Goal: Task Accomplishment & Management: Use online tool/utility

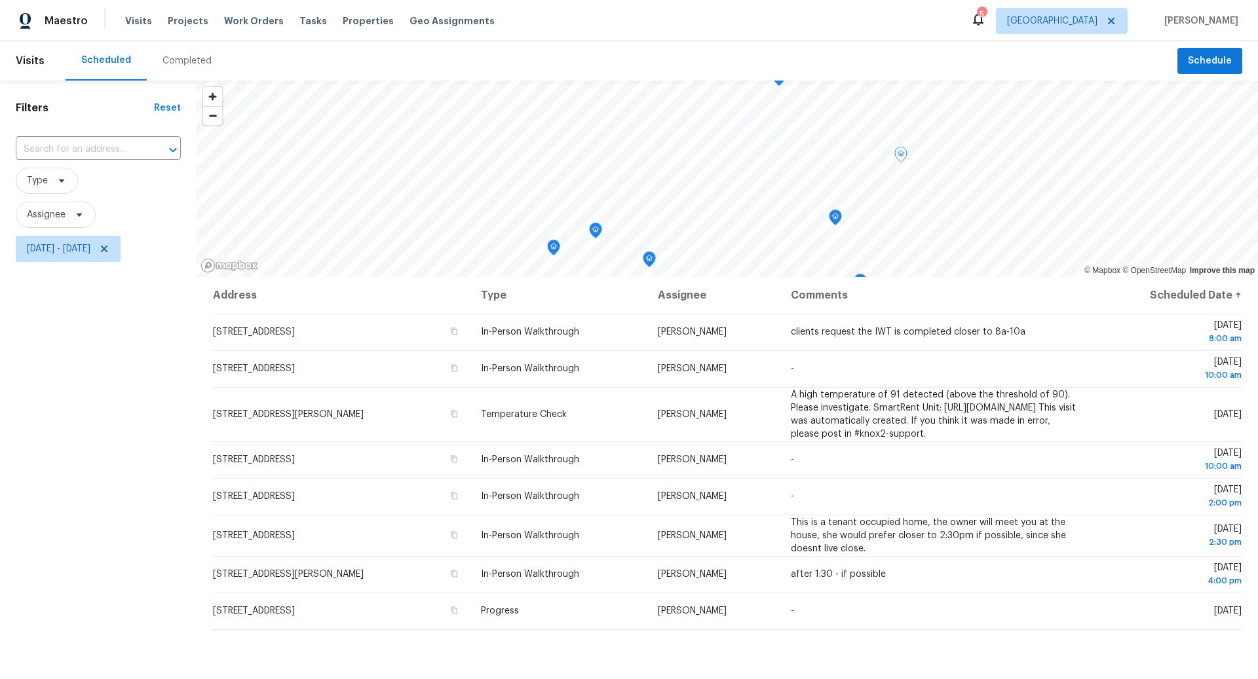
scroll to position [141, 0]
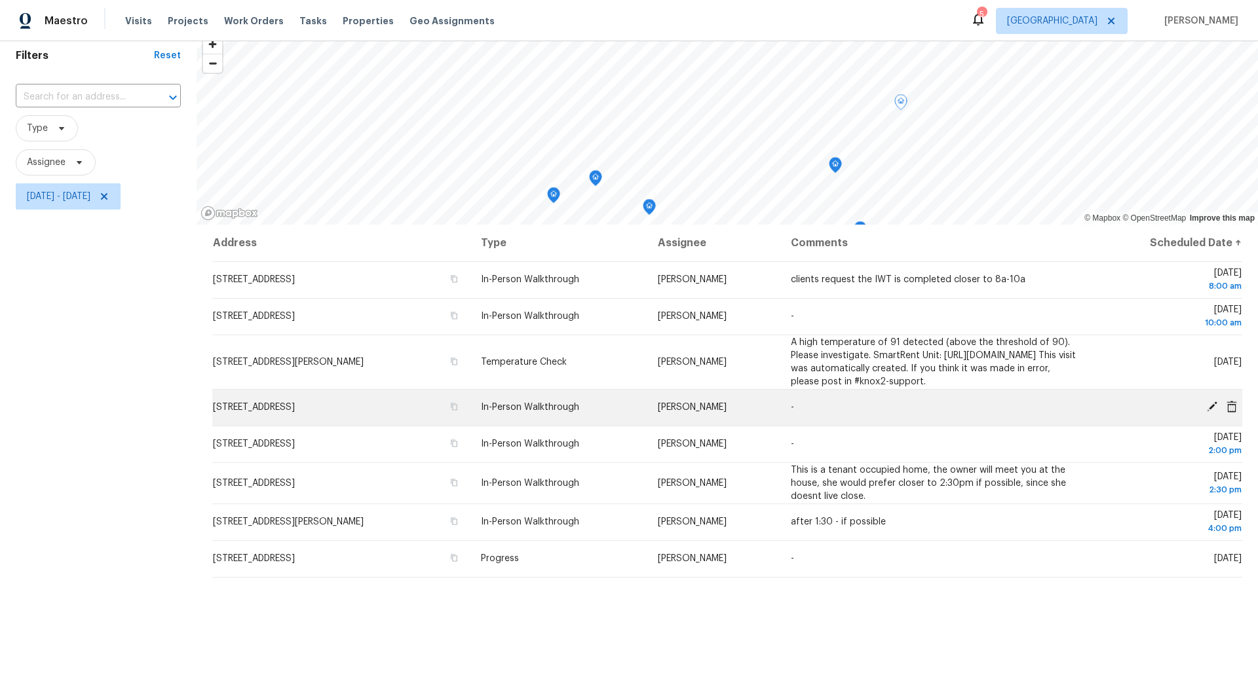
scroll to position [50, 0]
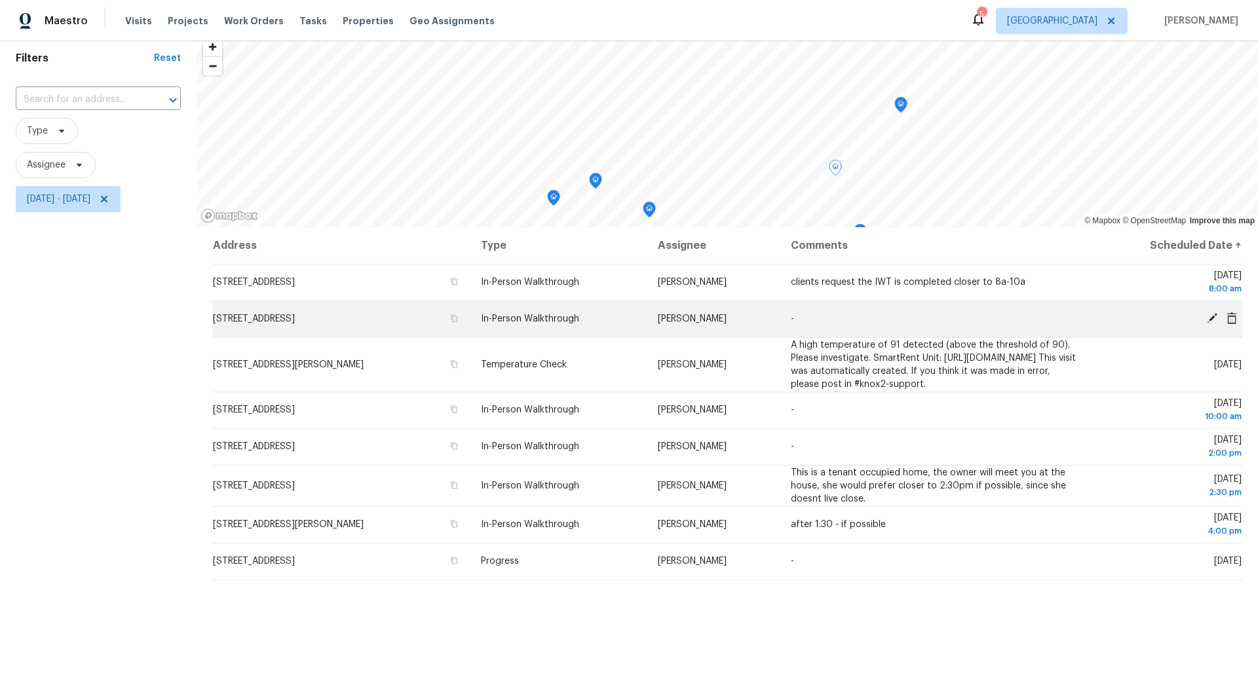
click at [1213, 316] on icon at bounding box center [1212, 318] width 10 height 10
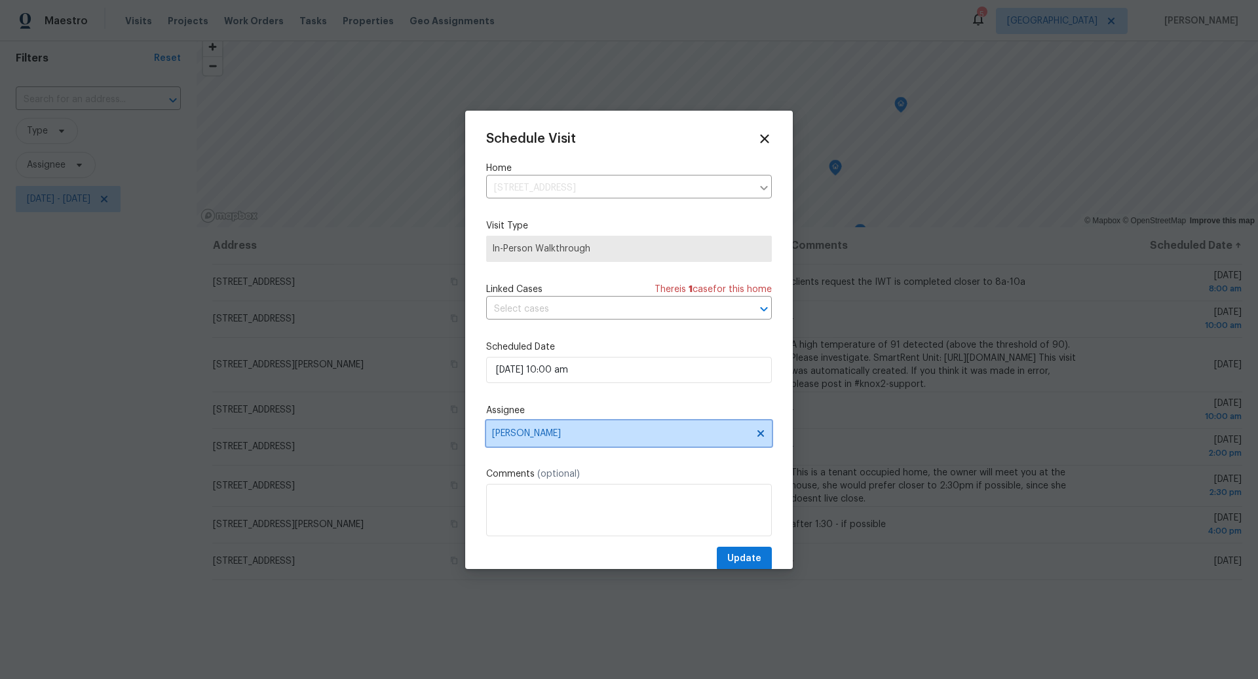
click at [757, 435] on icon at bounding box center [760, 433] width 10 height 10
click at [527, 428] on span "Assignee" at bounding box center [629, 434] width 286 height 26
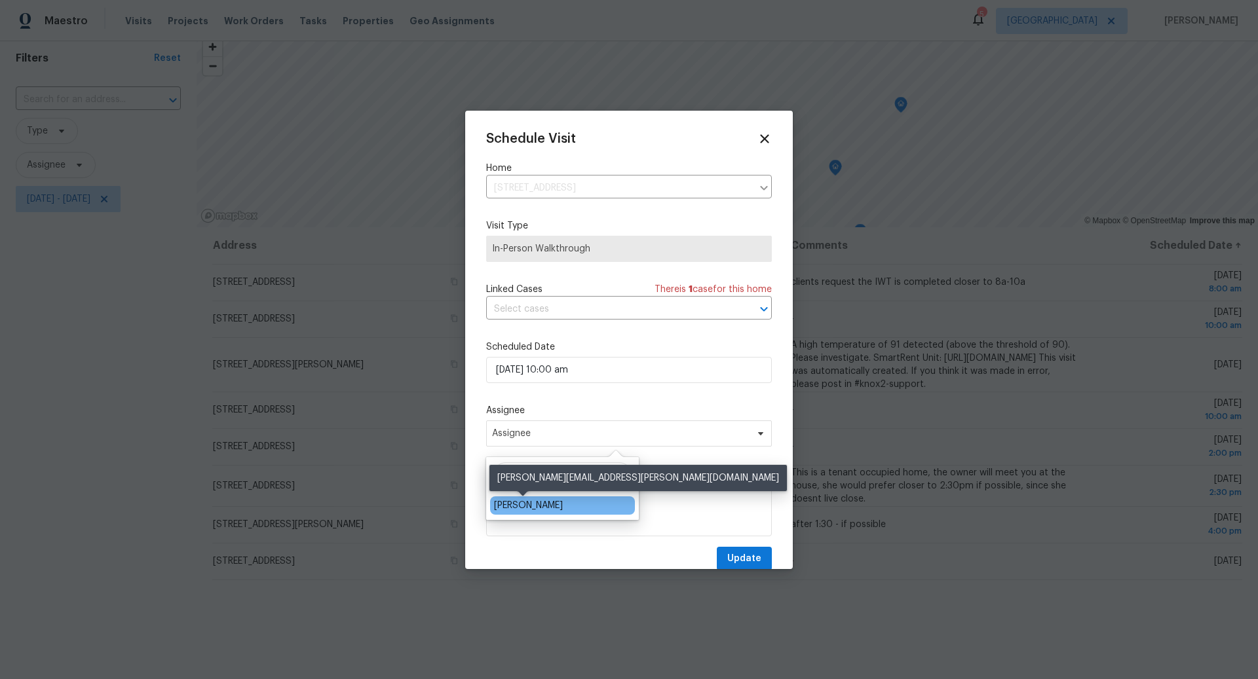
type input "Nichole"
click at [535, 506] on div "[PERSON_NAME]" at bounding box center [528, 505] width 69 height 13
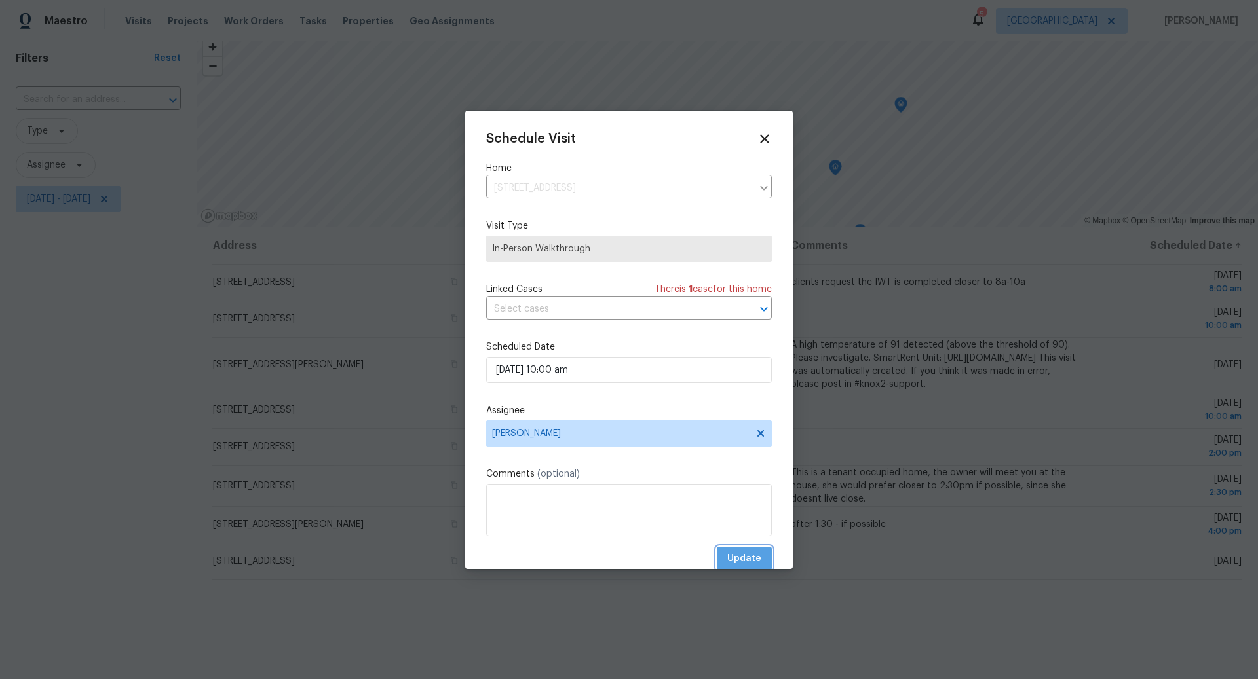
click at [742, 556] on span "Update" at bounding box center [744, 559] width 34 height 16
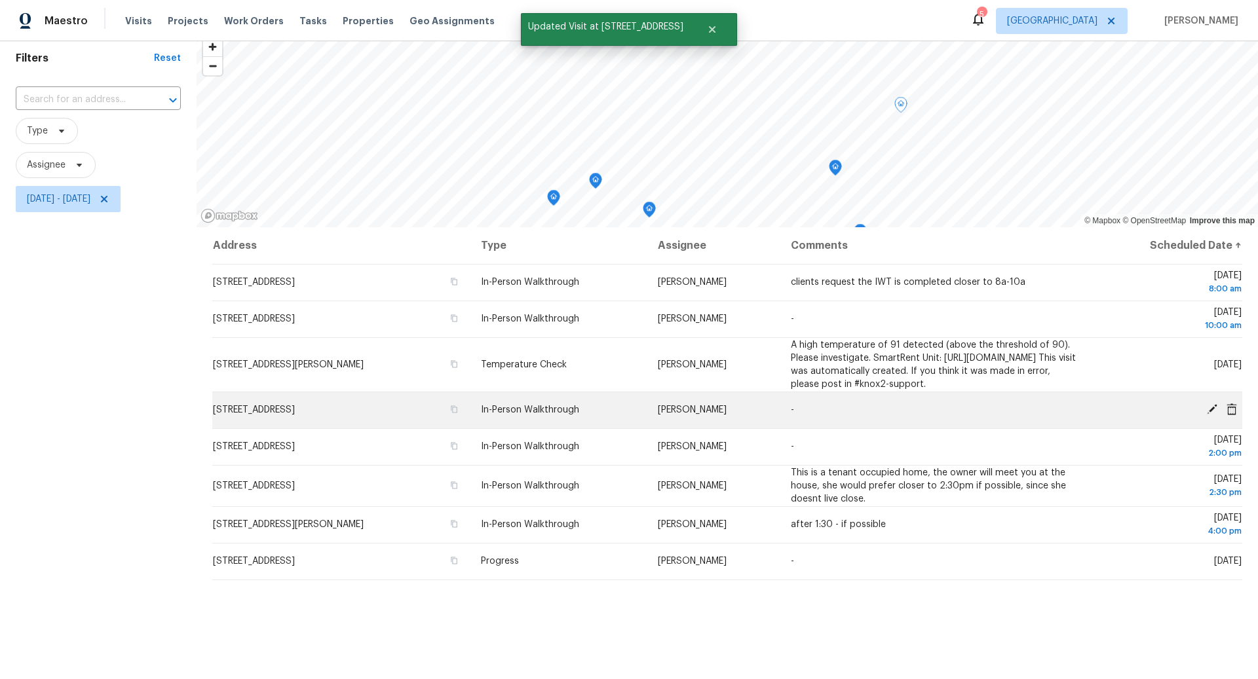
click at [1213, 415] on icon at bounding box center [1212, 409] width 10 height 10
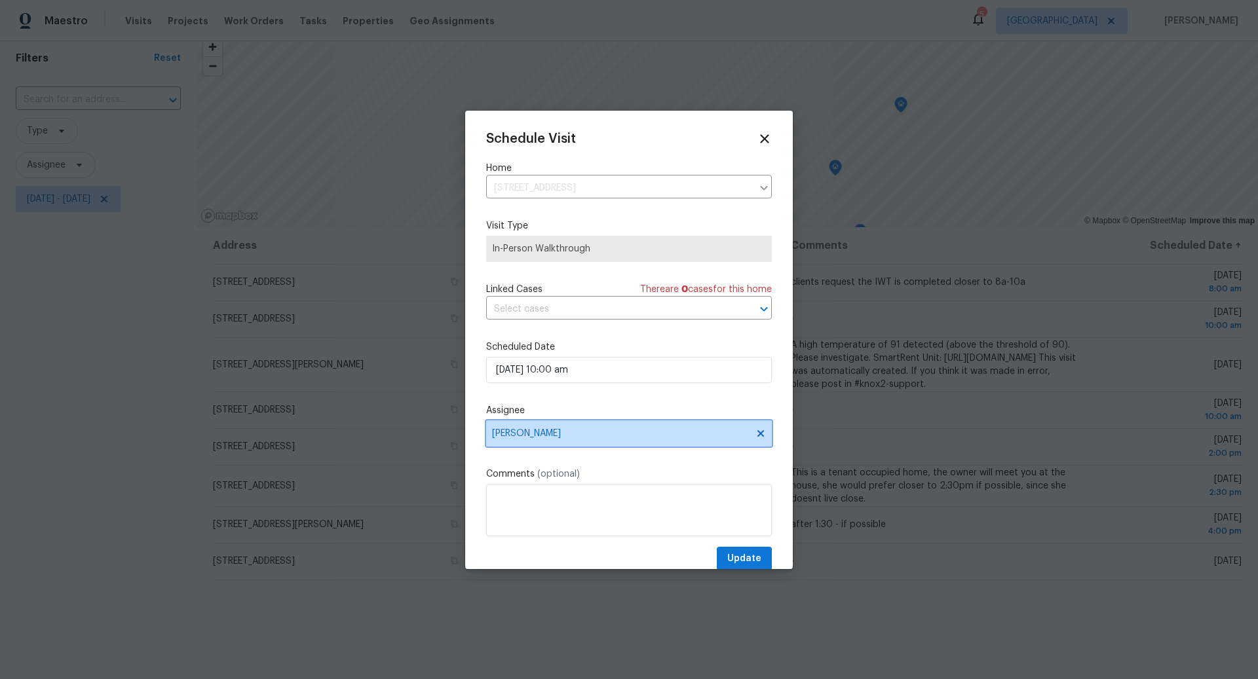
click at [565, 434] on span "[PERSON_NAME]" at bounding box center [620, 433] width 257 height 10
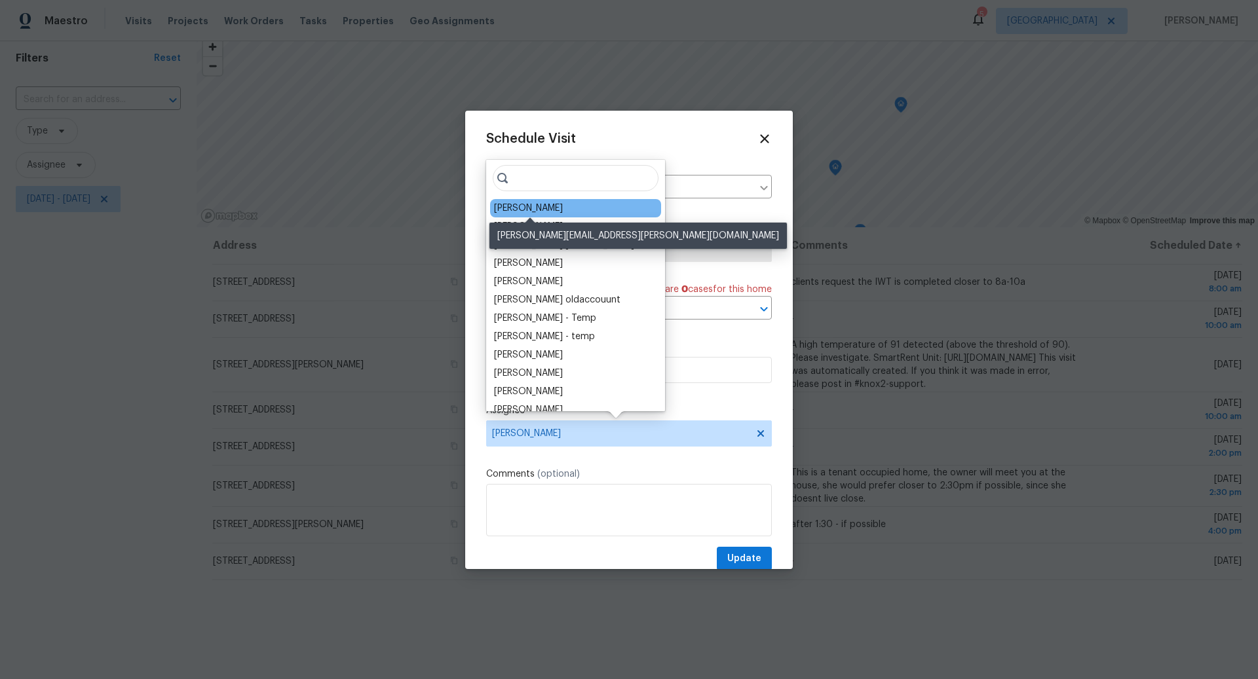
click at [535, 210] on div "[PERSON_NAME]" at bounding box center [528, 208] width 69 height 13
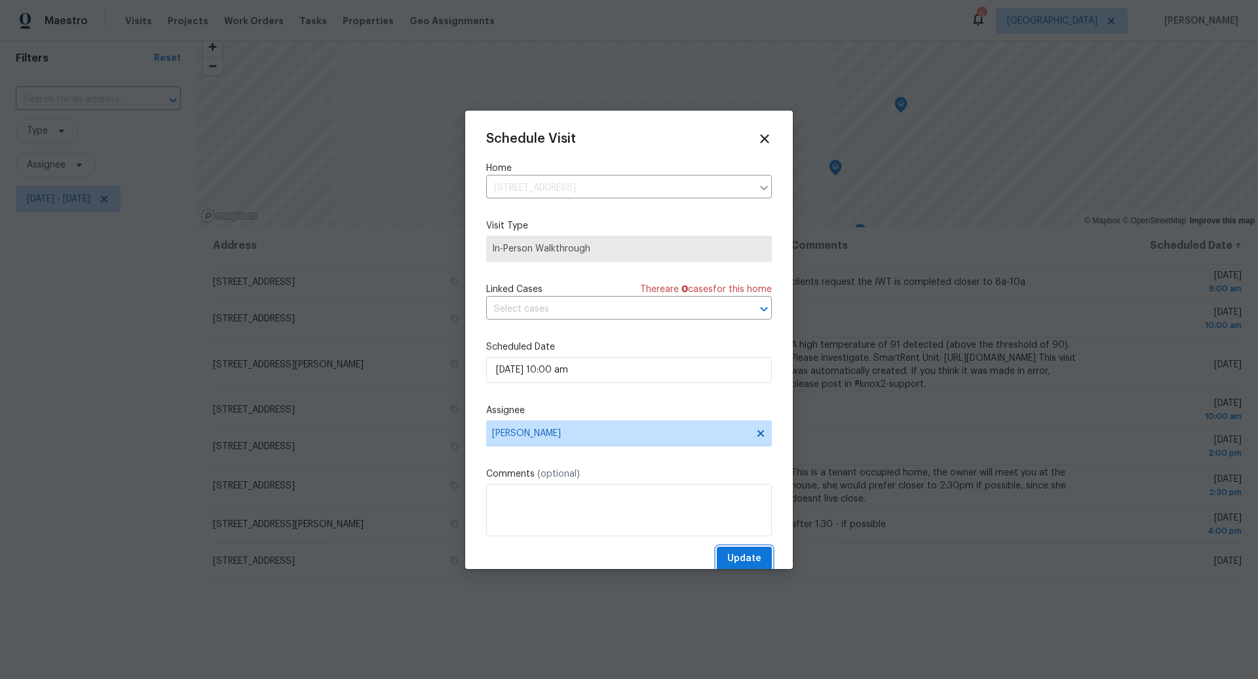
click at [747, 559] on span "Update" at bounding box center [744, 559] width 34 height 16
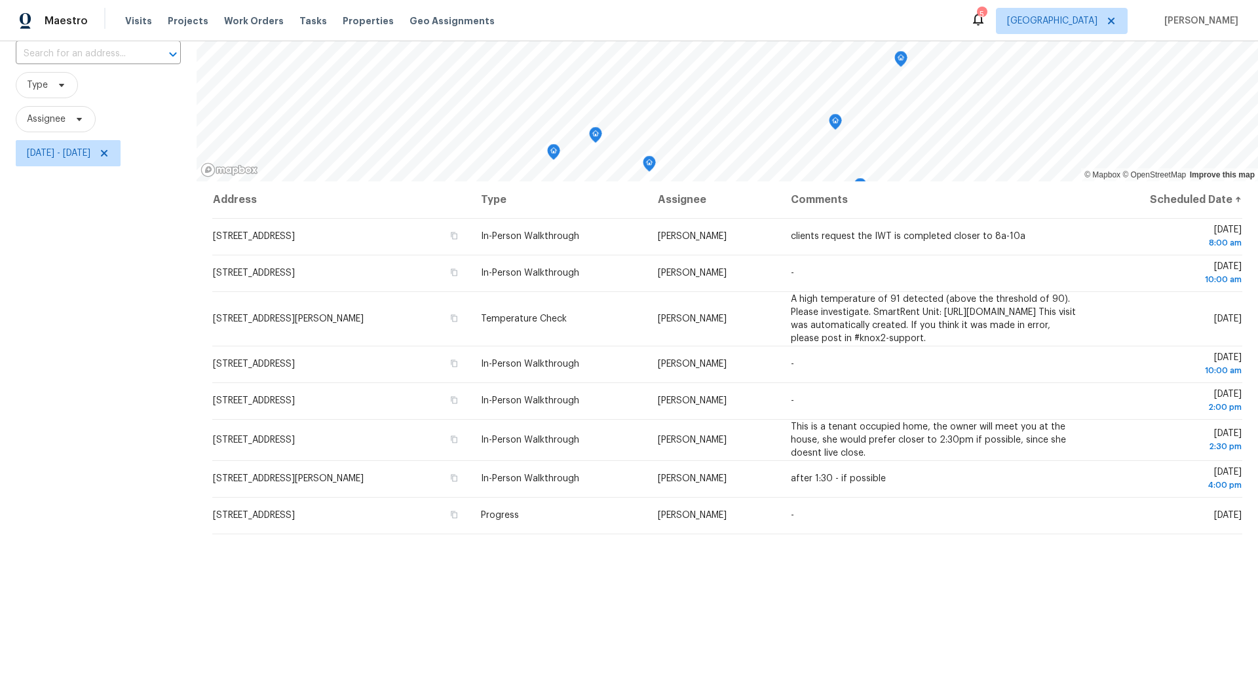
scroll to position [100, 0]
